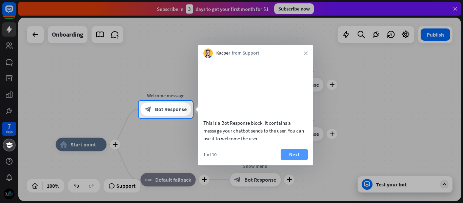
click at [285, 160] on button "Next" at bounding box center [294, 154] width 27 height 11
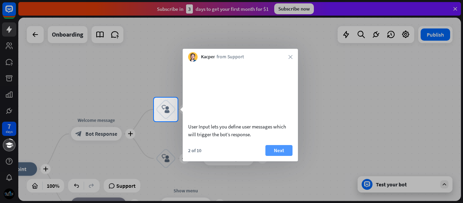
click at [274, 156] on button "Next" at bounding box center [278, 150] width 27 height 11
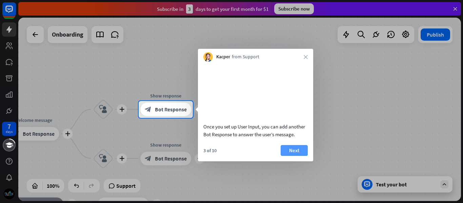
click at [290, 156] on button "Next" at bounding box center [294, 150] width 27 height 11
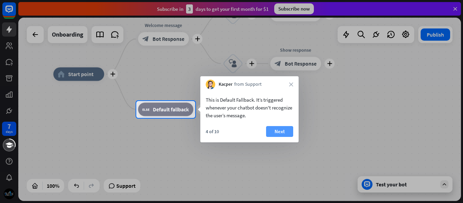
click at [282, 127] on button "Next" at bounding box center [279, 131] width 27 height 11
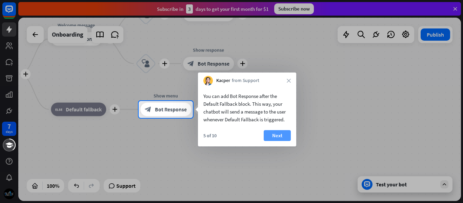
click at [282, 137] on button "Next" at bounding box center [277, 135] width 27 height 11
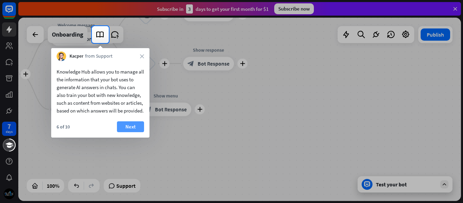
click at [126, 132] on button "Next" at bounding box center [130, 126] width 27 height 11
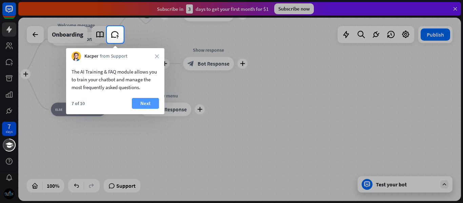
click at [141, 104] on button "Next" at bounding box center [145, 103] width 27 height 11
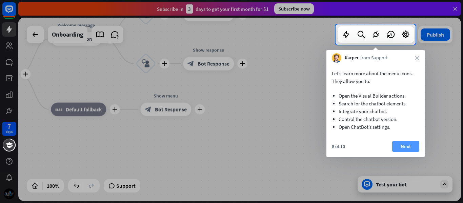
click at [408, 144] on button "Next" at bounding box center [405, 146] width 27 height 11
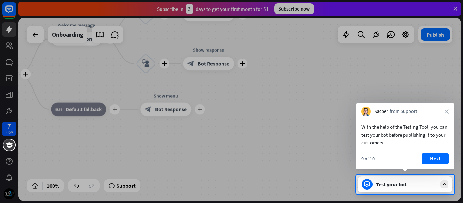
click at [421, 163] on div "9 of 10 Next" at bounding box center [405, 161] width 98 height 16
click at [436, 158] on button "Next" at bounding box center [435, 158] width 27 height 11
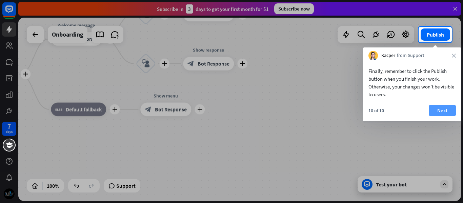
click at [434, 112] on button "Next" at bounding box center [442, 110] width 27 height 11
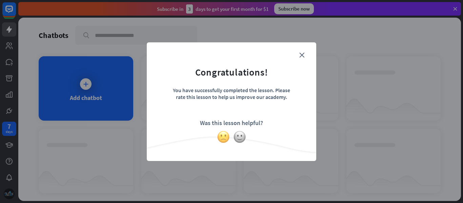
click at [224, 138] on img at bounding box center [223, 137] width 13 height 13
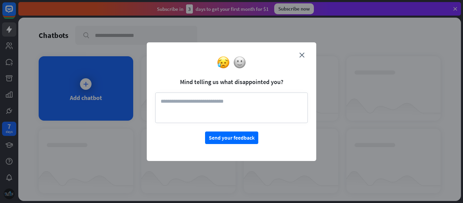
click at [300, 56] on div at bounding box center [232, 62] width 170 height 13
click at [303, 55] on icon "close" at bounding box center [301, 55] width 5 height 5
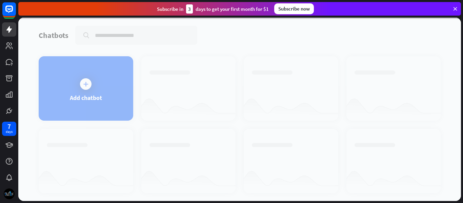
click at [294, 7] on div "Subscribe now" at bounding box center [294, 8] width 40 height 11
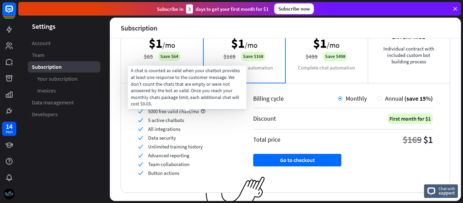
scroll to position [34, 0]
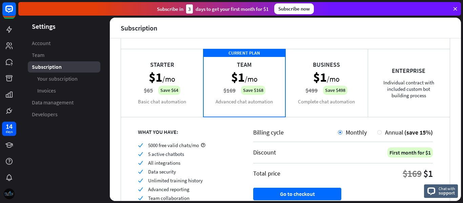
click at [9, 193] on img at bounding box center [9, 193] width 11 height 11
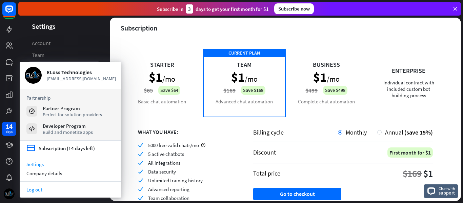
click at [46, 186] on link "Log out" at bounding box center [71, 189] width 102 height 9
